Goal: Find specific page/section: Find specific page/section

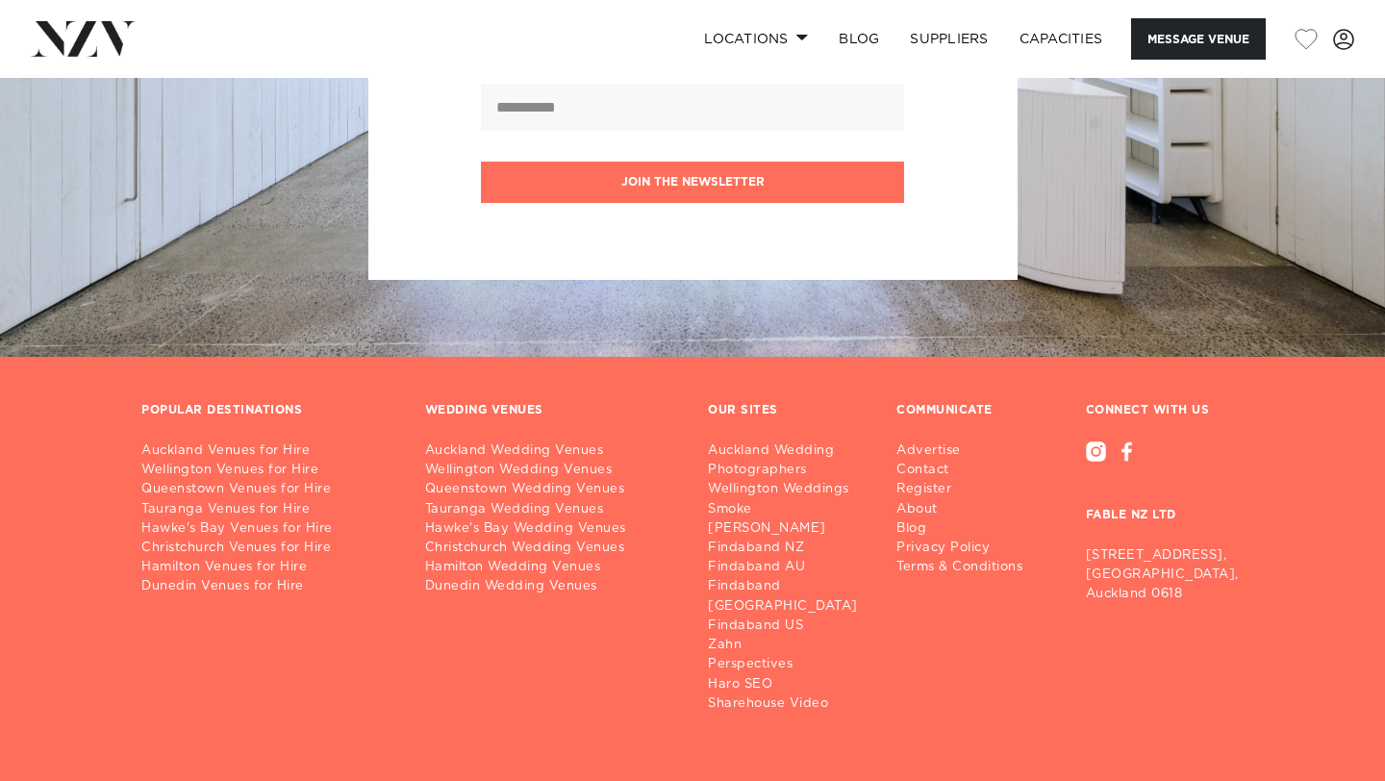
scroll to position [3290, 0]
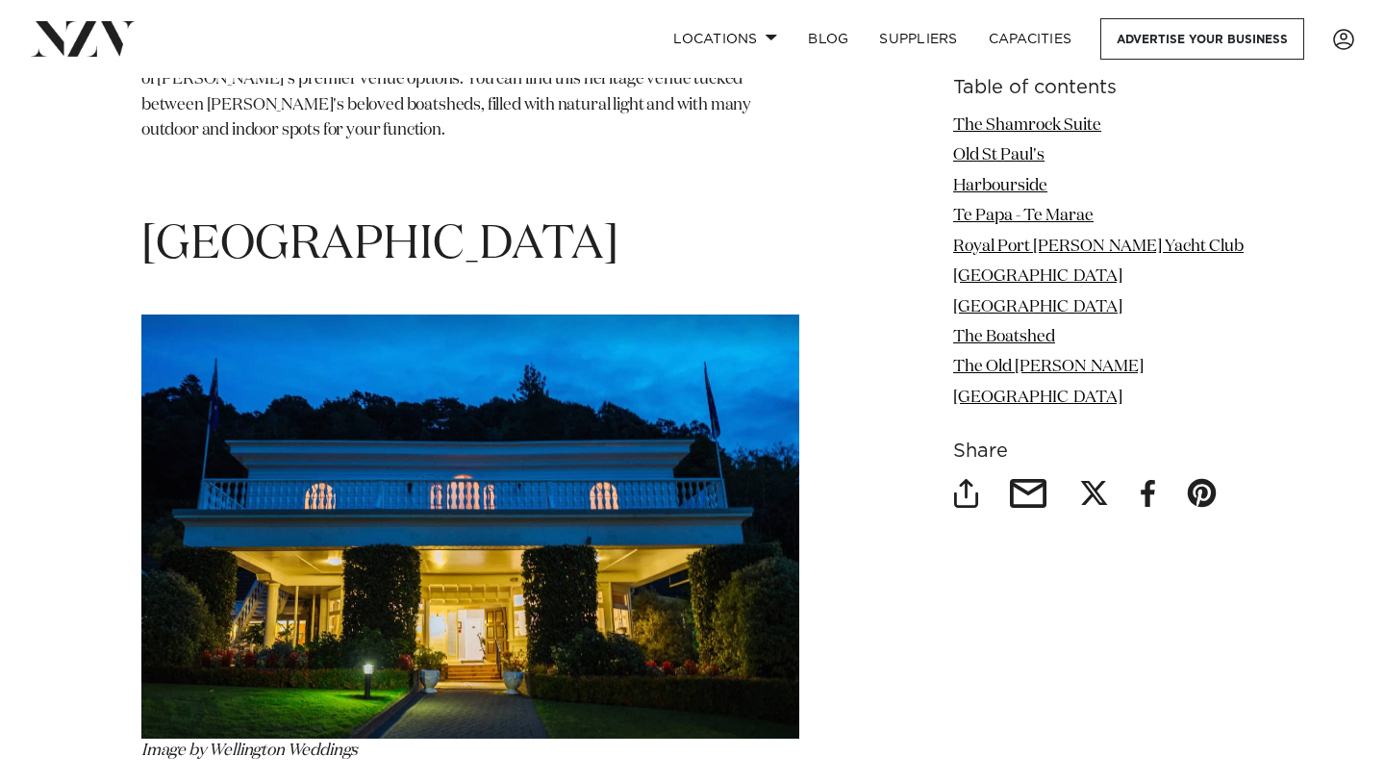
scroll to position [6645, 0]
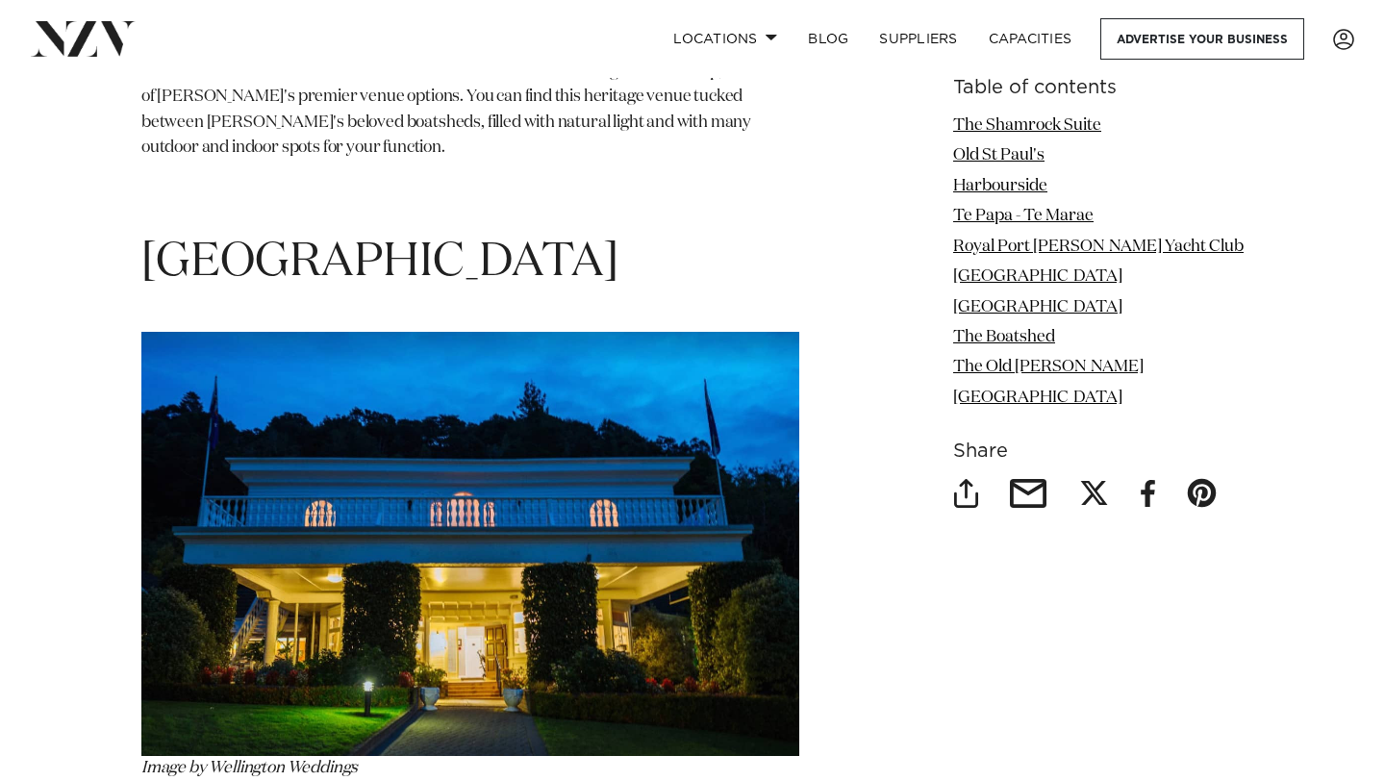
drag, startPoint x: 146, startPoint y: 216, endPoint x: 527, endPoint y: 230, distance: 381.1
click at [527, 233] on h1 "Wallaceville House" at bounding box center [470, 263] width 658 height 61
copy h1 "Wallaceville House"
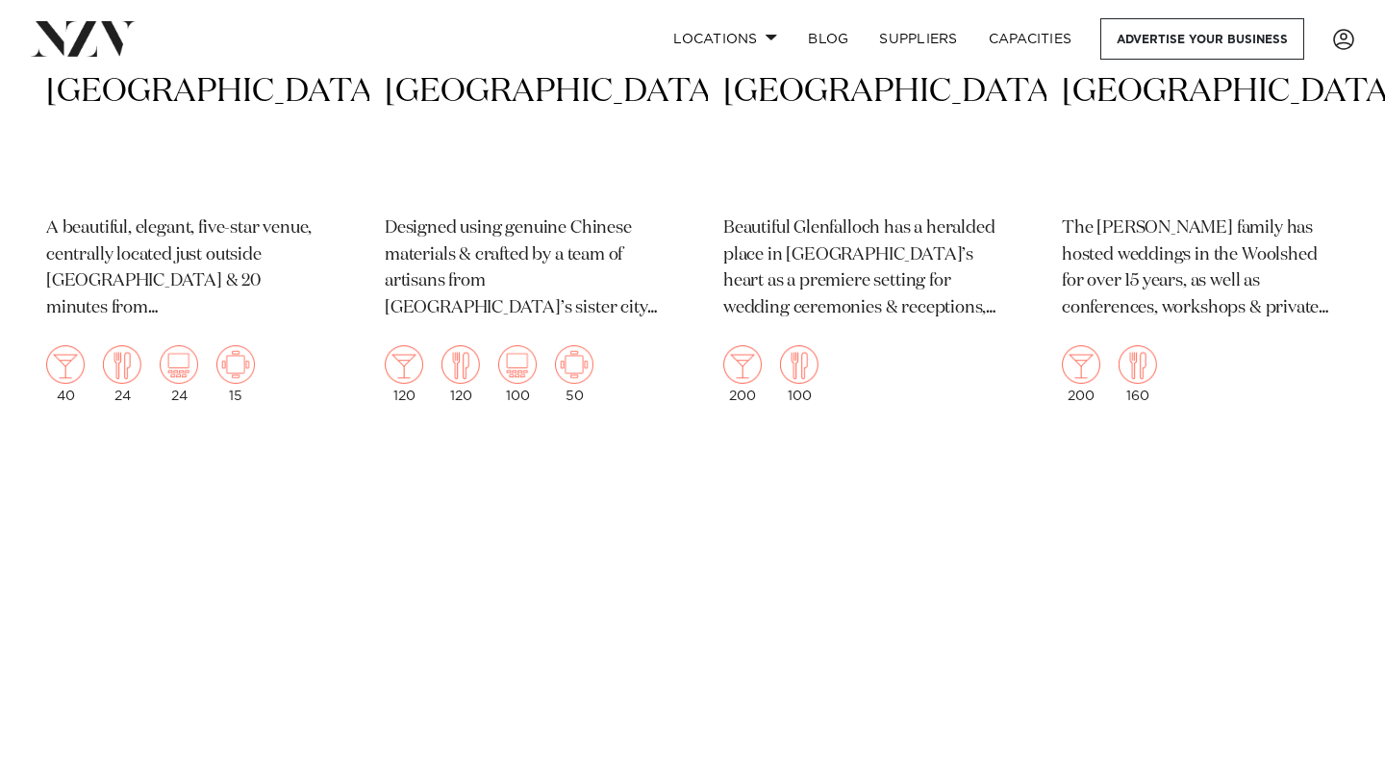
scroll to position [10320, 0]
